Goal: Task Accomplishment & Management: Use online tool/utility

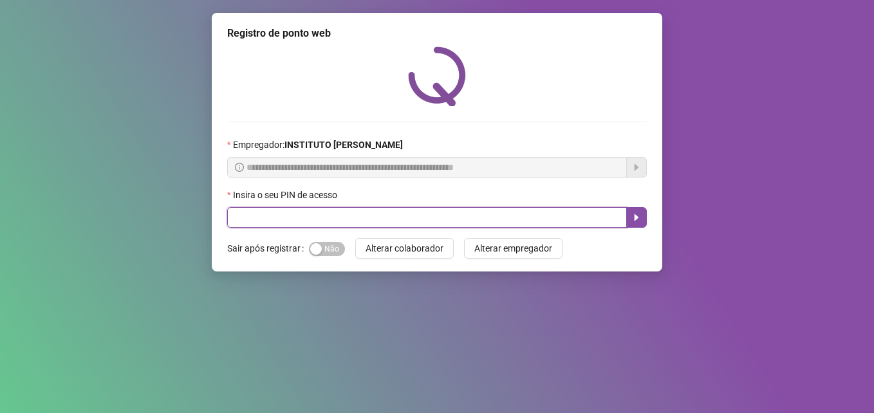
click at [276, 216] on input "text" at bounding box center [427, 217] width 400 height 21
click at [242, 220] on input "text" at bounding box center [427, 217] width 400 height 21
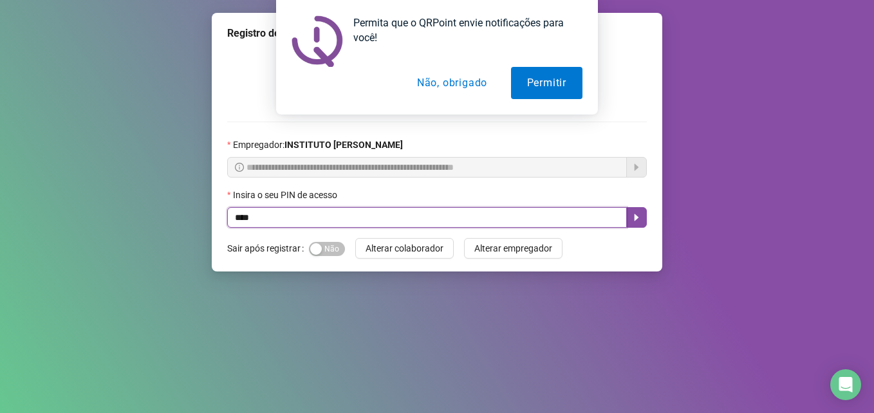
type input "*****"
click at [631, 220] on button "button" at bounding box center [636, 217] width 21 height 21
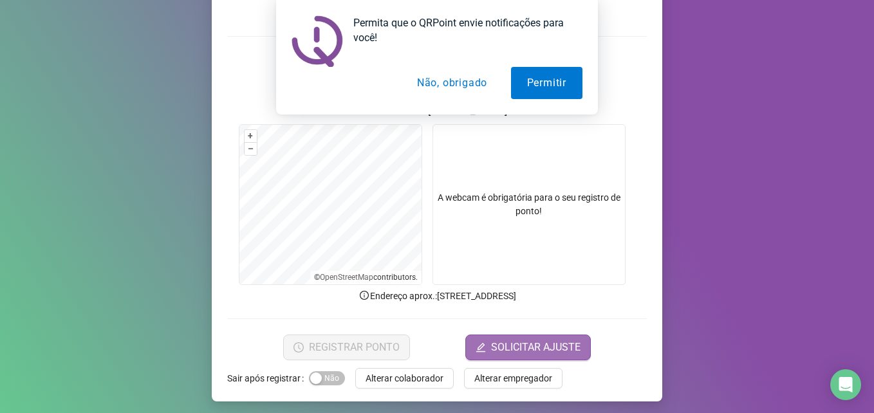
scroll to position [89, 0]
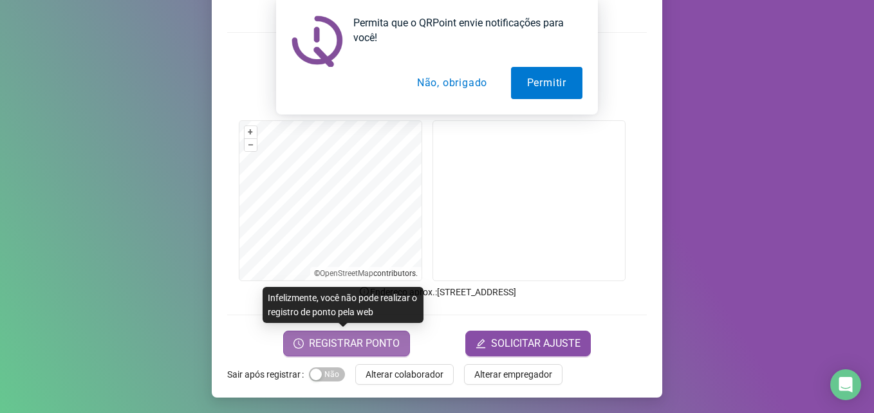
click at [358, 344] on span "REGISTRAR PONTO" at bounding box center [354, 343] width 91 height 15
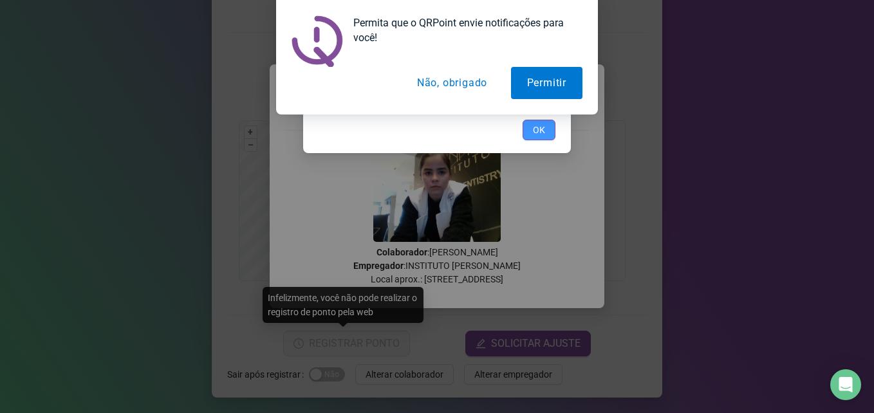
click at [541, 134] on span "OK" at bounding box center [539, 130] width 12 height 14
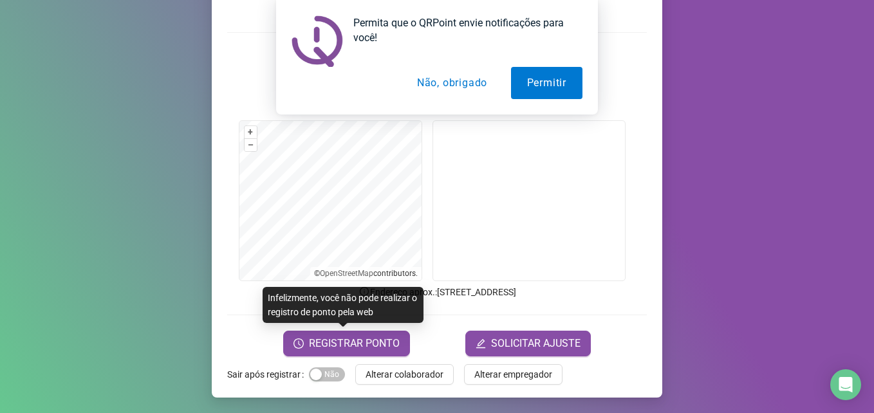
drag, startPoint x: 403, startPoint y: 376, endPoint x: 415, endPoint y: 373, distance: 12.6
click at [404, 376] on span "Alterar colaborador" at bounding box center [405, 375] width 78 height 14
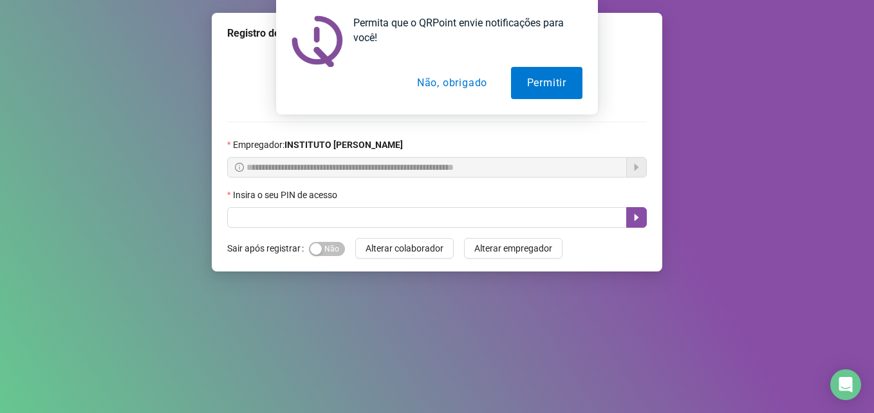
click at [471, 75] on button "Não, obrigado" at bounding box center [452, 83] width 102 height 32
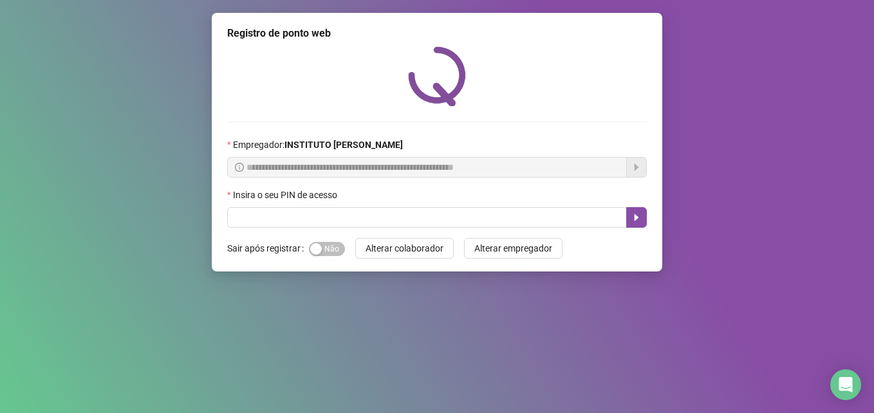
click at [429, 197] on div "Insira o seu PIN de acesso" at bounding box center [437, 197] width 420 height 19
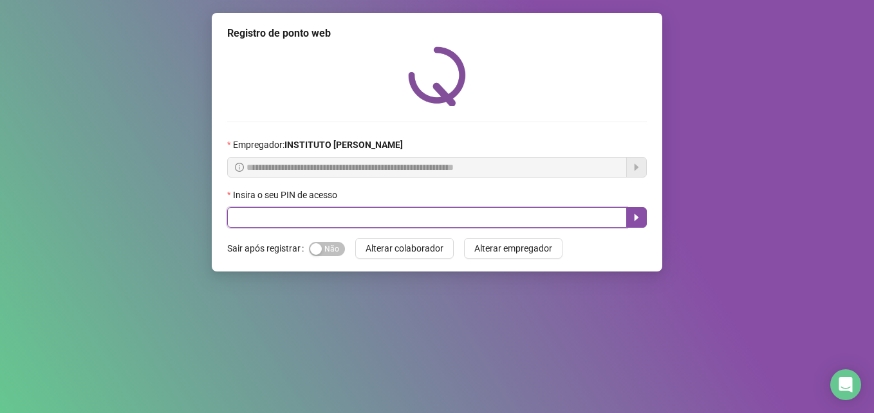
click at [429, 218] on input "text" at bounding box center [427, 217] width 400 height 21
type input "*****"
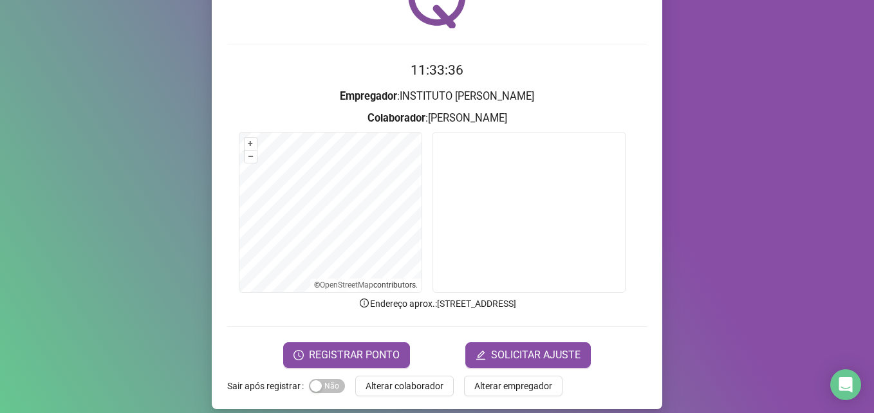
scroll to position [89, 0]
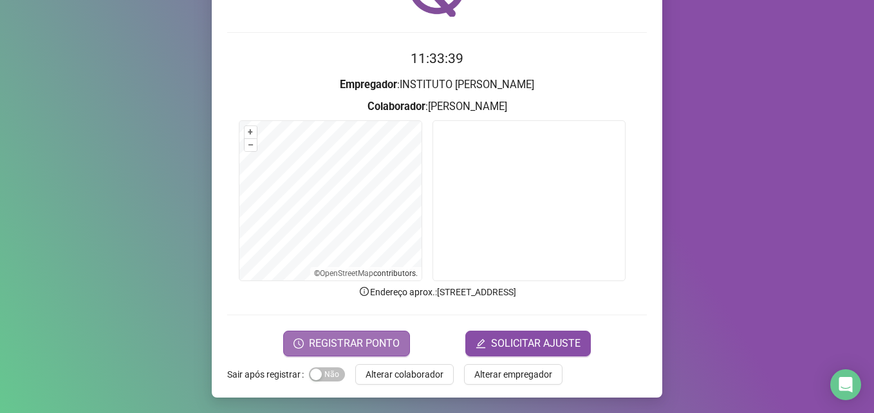
click at [347, 343] on span "REGISTRAR PONTO" at bounding box center [354, 343] width 91 height 15
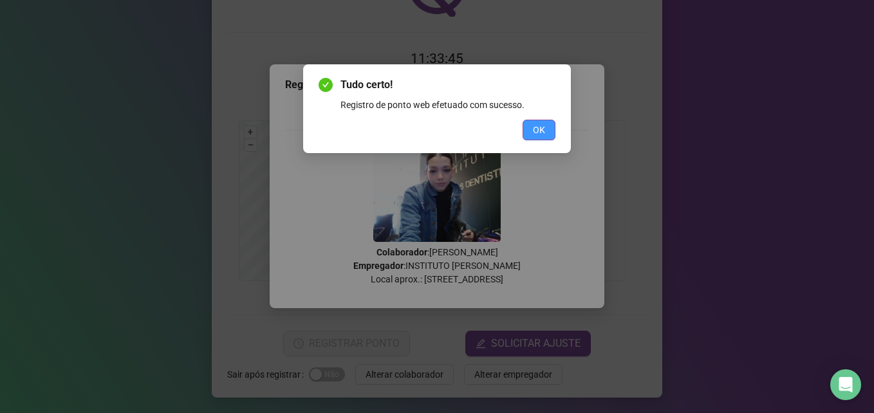
click at [547, 135] on button "OK" at bounding box center [539, 130] width 33 height 21
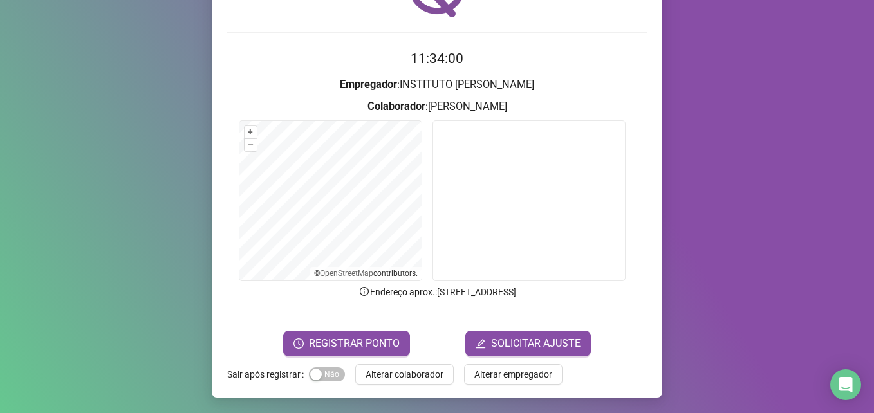
click at [370, 370] on span "Alterar colaborador" at bounding box center [405, 375] width 78 height 14
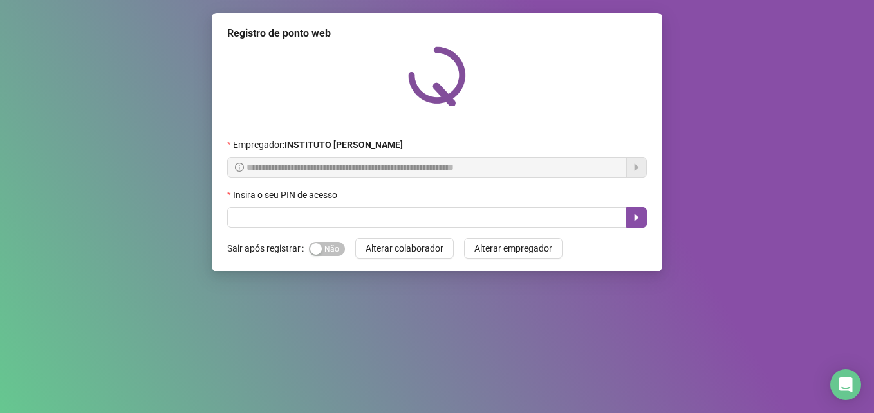
scroll to position [0, 0]
